Goal: Consume media (video, audio): Consume media (video, audio)

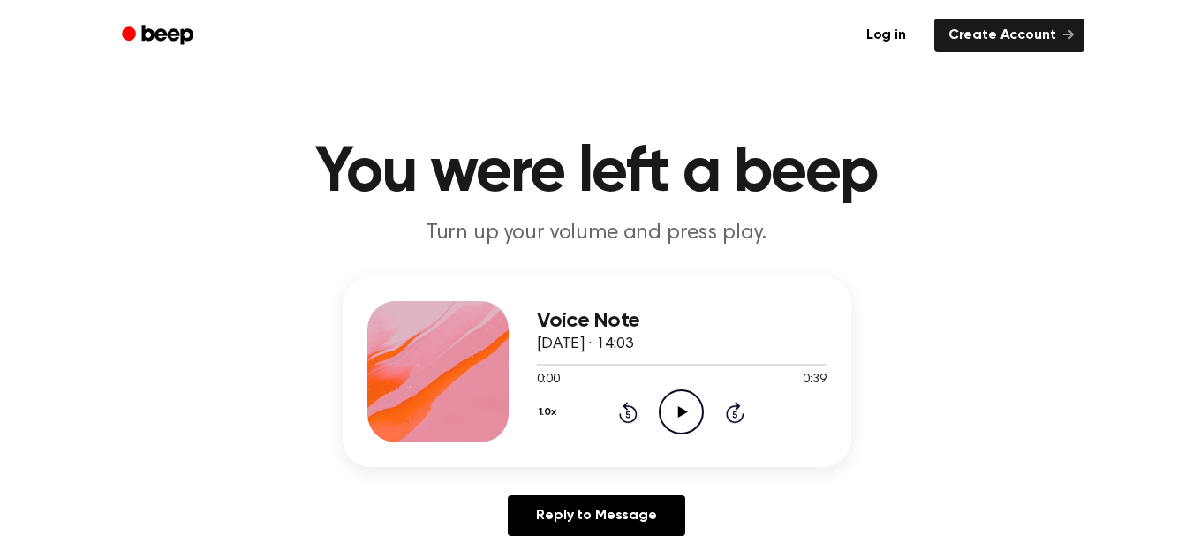
click at [682, 409] on icon at bounding box center [683, 411] width 10 height 11
click at [685, 407] on icon "Play Audio" at bounding box center [681, 411] width 45 height 45
click at [685, 407] on icon at bounding box center [681, 411] width 8 height 11
click at [683, 418] on icon "Play Audio" at bounding box center [681, 411] width 45 height 45
click at [166, 288] on div "Voice Note 8 de septiembre de 2025 · 13:55 0:49 1:06 Your browser does not supp…" at bounding box center [596, 413] width 1150 height 274
